Goal: Task Accomplishment & Management: Manage account settings

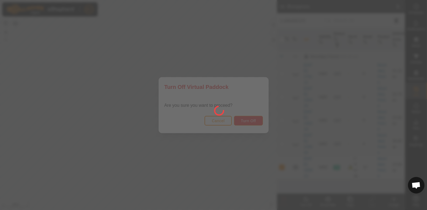
scroll to position [0, 0]
click button "Log In"
click at [294, 164] on icon at bounding box center [296, 167] width 7 height 7
click at [298, 165] on icon at bounding box center [296, 167] width 6 height 4
click at [297, 164] on icon at bounding box center [296, 167] width 7 height 7
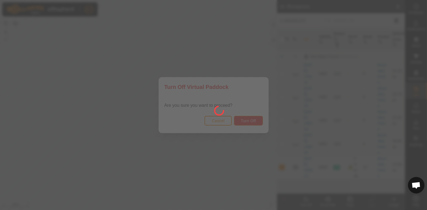
click at [310, 202] on turn-off-svg-icon at bounding box center [306, 199] width 22 height 7
click at [248, 123] on button "Turn Off" at bounding box center [248, 121] width 29 height 10
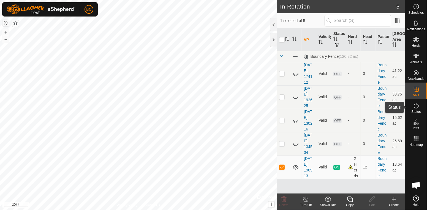
drag, startPoint x: 410, startPoint y: 105, endPoint x: 418, endPoint y: 108, distance: 8.6
click at [410, 105] on div "Status" at bounding box center [417, 107] width 22 height 17
click at [421, 109] on div "Status" at bounding box center [417, 107] width 22 height 17
click at [418, 108] on icon at bounding box center [416, 106] width 5 height 6
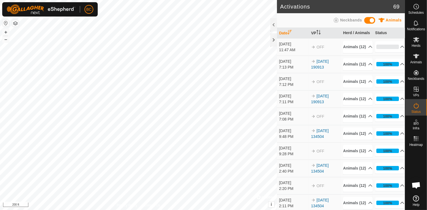
click at [417, 107] on icon at bounding box center [416, 105] width 7 height 7
click at [369, 53] on p-accordion-header "Animals (12)" at bounding box center [357, 47] width 29 height 12
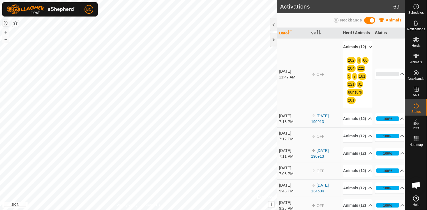
click at [369, 53] on p-accordion-header "Animals (12)" at bounding box center [357, 47] width 29 height 12
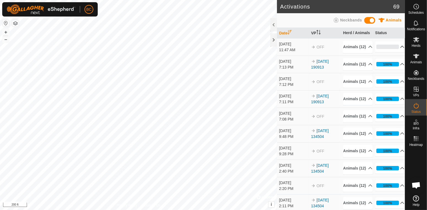
click at [399, 52] on p-accordion-header "0%" at bounding box center [389, 46] width 29 height 11
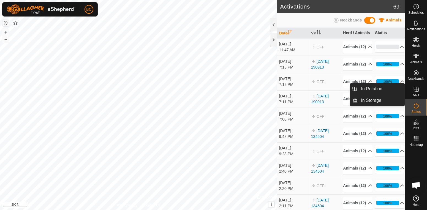
click at [416, 94] on span "VPs" at bounding box center [416, 95] width 6 height 3
click at [387, 90] on link "In Rotation" at bounding box center [381, 88] width 47 height 11
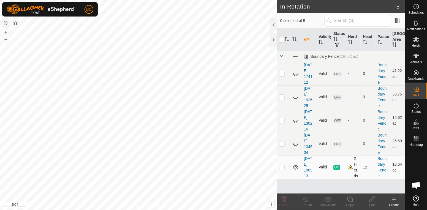
click at [284, 172] on td at bounding box center [283, 167] width 13 height 23
checkbox input "true"
click at [417, 106] on icon at bounding box center [416, 105] width 7 height 7
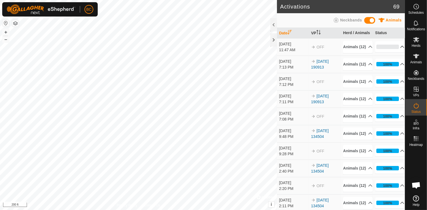
click at [398, 49] on p-accordion-header "0%" at bounding box center [389, 46] width 29 height 11
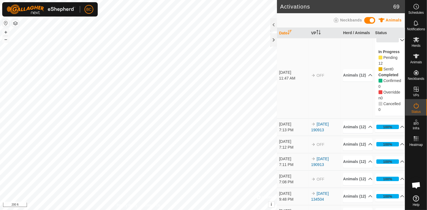
scroll to position [7, 0]
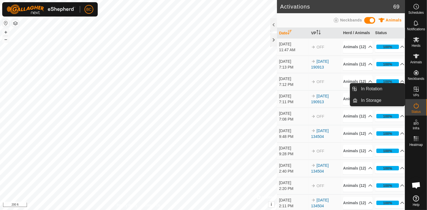
click at [422, 90] on div "VPs" at bounding box center [417, 91] width 22 height 17
click at [375, 91] on link "In Rotation" at bounding box center [381, 88] width 47 height 11
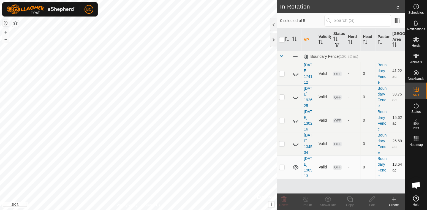
click at [280, 169] on p-checkbox at bounding box center [282, 167] width 6 height 4
checkbox input "true"
click at [374, 204] on div "Edit" at bounding box center [372, 205] width 22 height 5
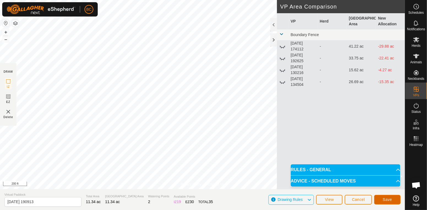
click at [390, 199] on span "Save" at bounding box center [387, 200] width 9 height 4
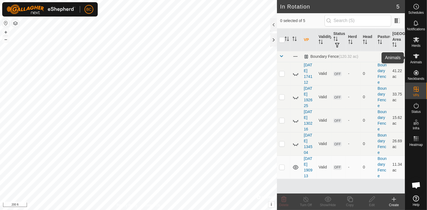
click at [418, 58] on icon at bounding box center [416, 56] width 7 height 7
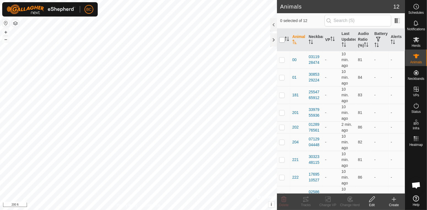
click at [283, 43] on input "checkbox" at bounding box center [282, 40] width 6 height 6
checkbox input "true"
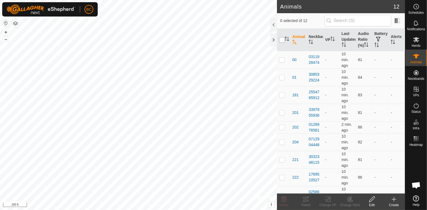
checkbox input "true"
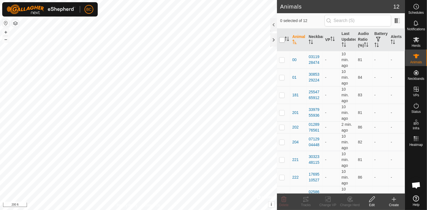
checkbox input "true"
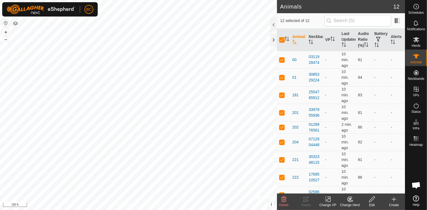
click at [329, 202] on icon at bounding box center [329, 199] width 2 height 5
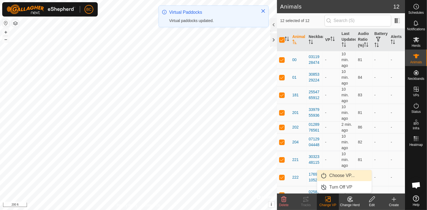
click at [326, 177] on link "Choose VP..." at bounding box center [344, 175] width 55 height 11
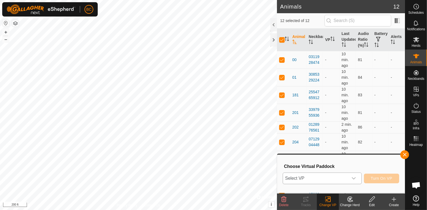
click at [354, 178] on icon "dropdown trigger" at bounding box center [354, 178] width 4 height 2
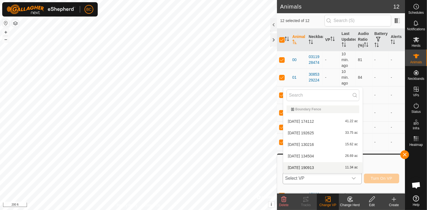
click at [353, 170] on li "2025-08-28 190913 11.34 ac" at bounding box center [322, 167] width 79 height 11
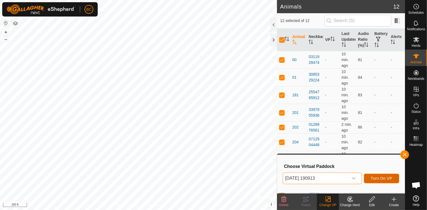
click at [387, 178] on span "Turn On VP" at bounding box center [381, 178] width 21 height 4
